Goal: Transaction & Acquisition: Purchase product/service

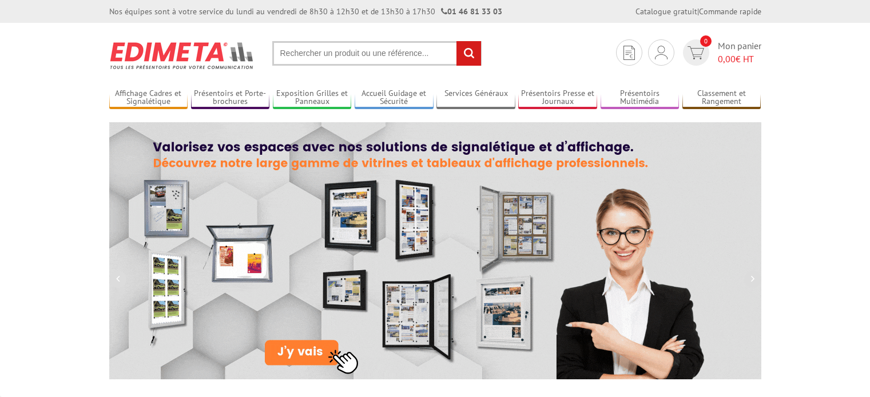
click at [314, 54] on input "text" at bounding box center [376, 53] width 209 height 25
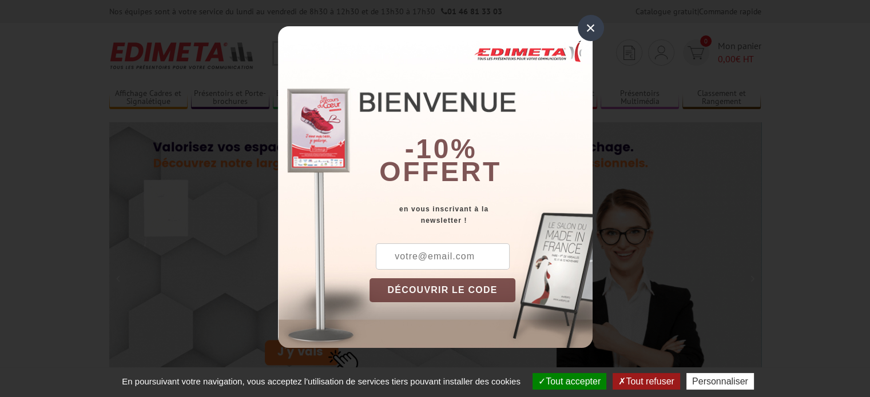
click at [590, 27] on div "×" at bounding box center [590, 28] width 26 height 26
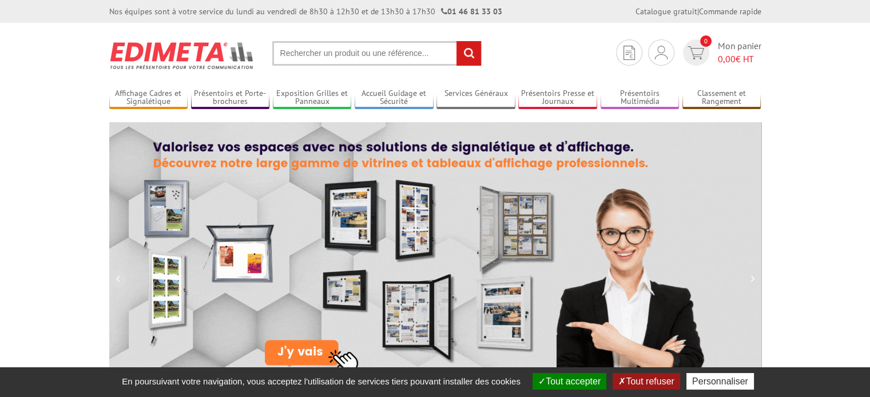
click at [343, 59] on input "text" at bounding box center [376, 53] width 209 height 25
paste input "471000"
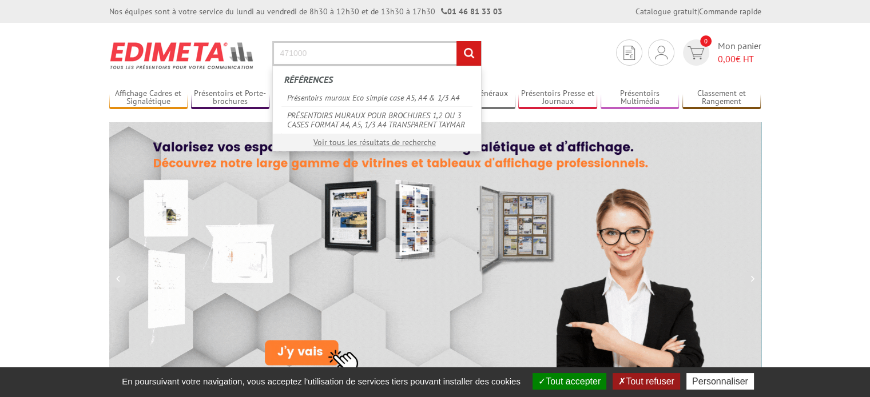
type input "471000"
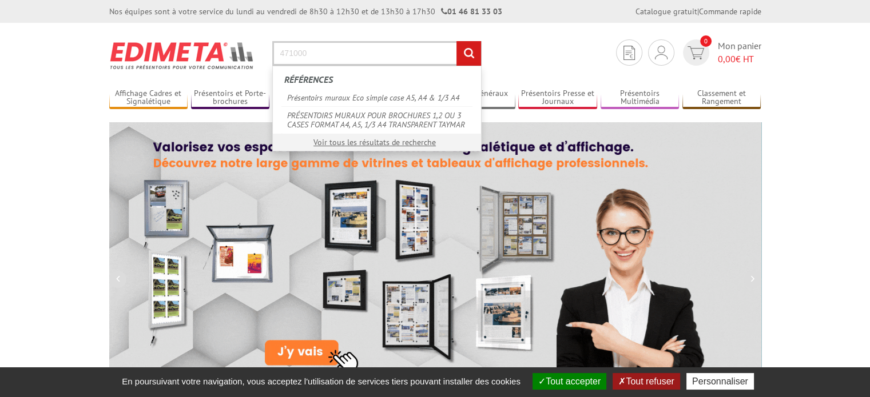
click at [456, 41] on input "rechercher" at bounding box center [468, 53] width 25 height 25
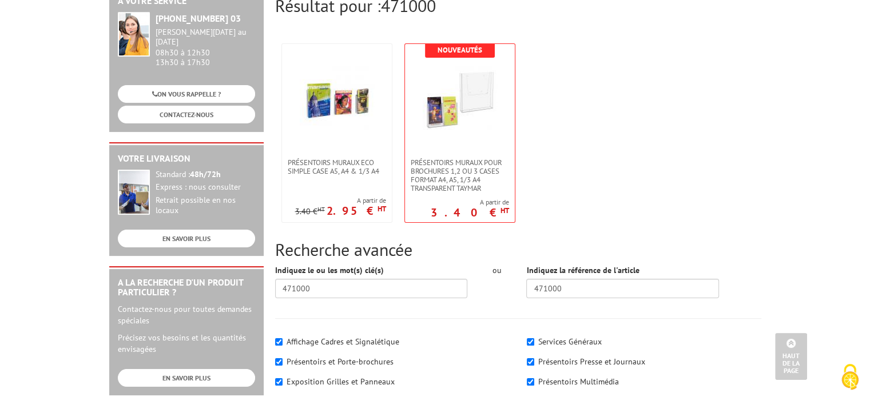
scroll to position [114, 0]
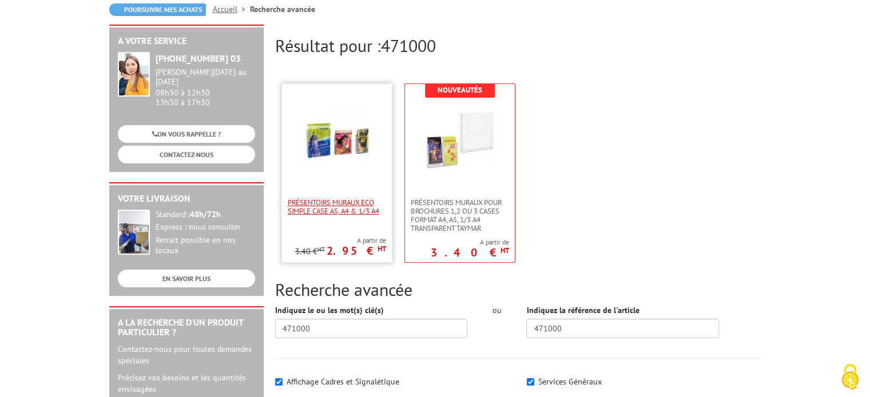
click at [348, 204] on span "Présentoirs muraux Eco simple case A5, A4 & 1/3 A4" at bounding box center [337, 206] width 98 height 17
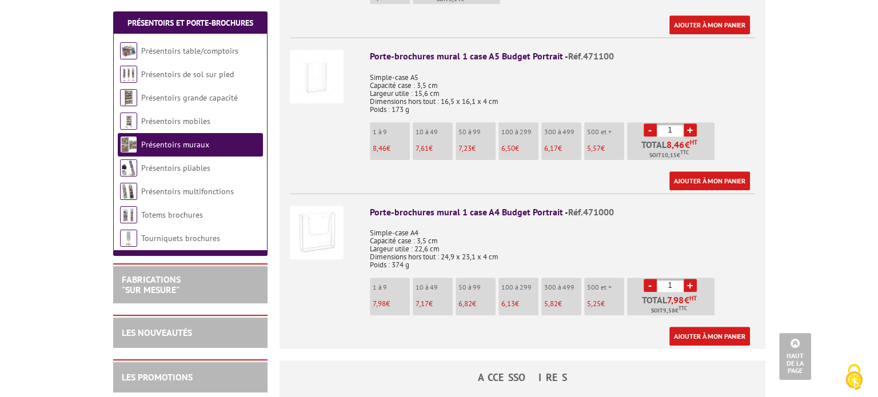
scroll to position [743, 0]
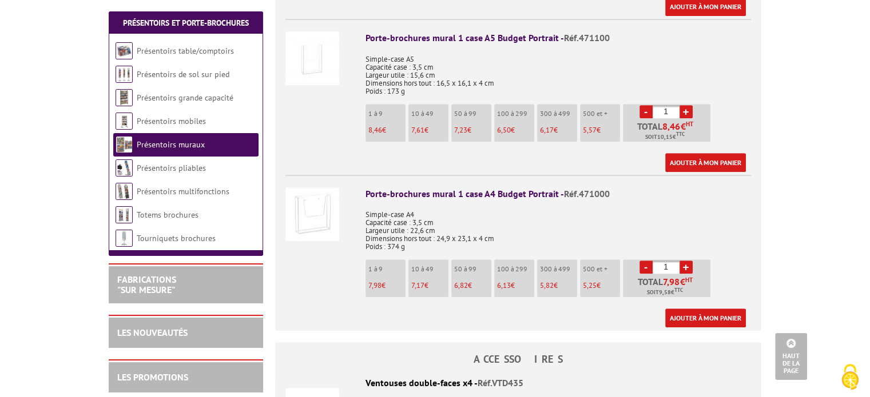
click at [383, 282] on p "7,98 €" at bounding box center [386, 286] width 37 height 8
click at [688, 261] on link "+" at bounding box center [685, 267] width 13 height 13
type input "2"
click at [695, 309] on link "Ajouter à mon panier" at bounding box center [705, 318] width 81 height 19
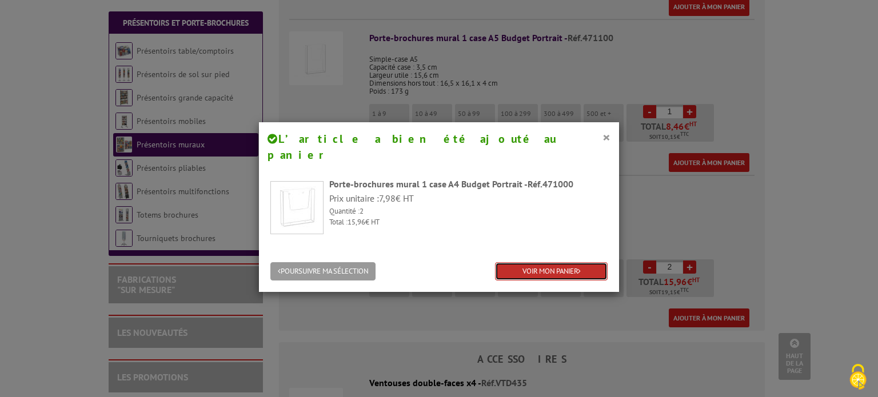
click at [547, 262] on link "VOIR MON PANIER" at bounding box center [551, 271] width 113 height 19
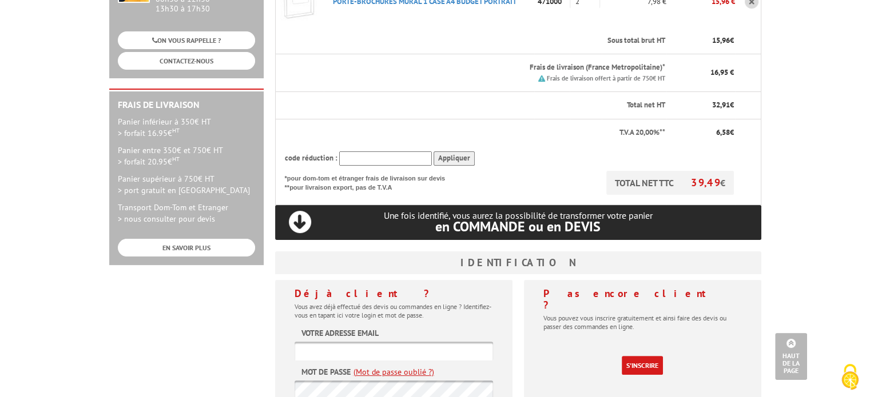
scroll to position [286, 0]
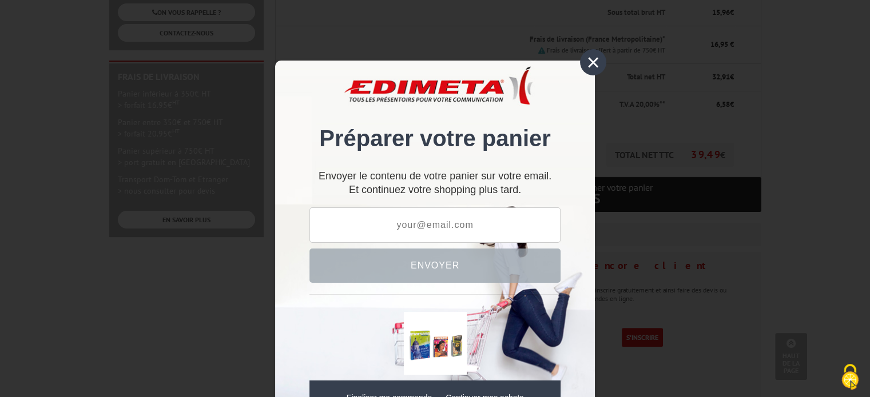
click at [584, 60] on div "×" at bounding box center [593, 62] width 26 height 26
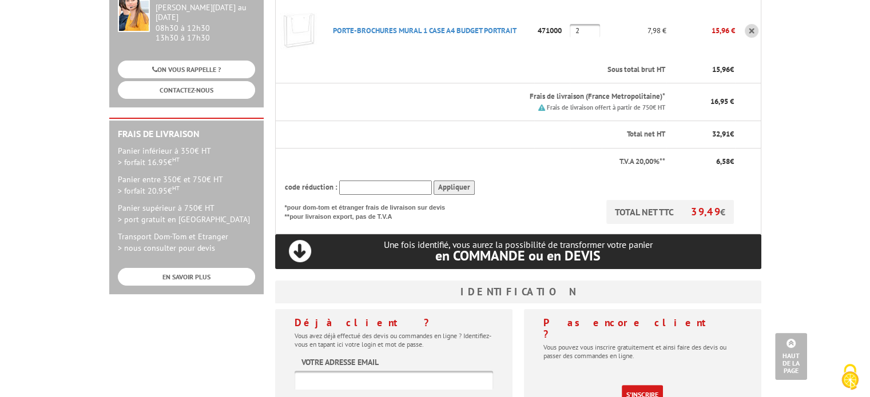
scroll to position [229, 0]
